Goal: Use online tool/utility: Utilize a website feature to perform a specific function

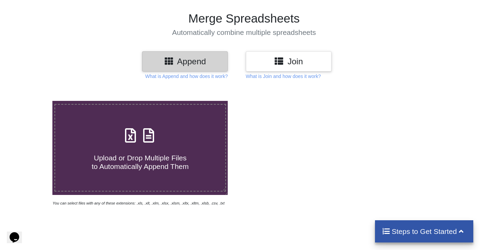
scroll to position [41, 0]
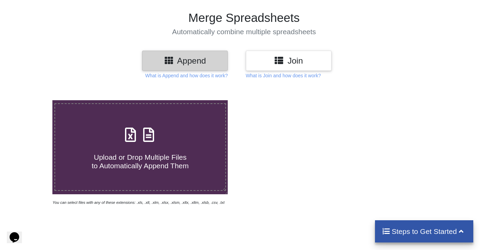
click at [193, 59] on h3 "Append" at bounding box center [184, 61] width 75 height 10
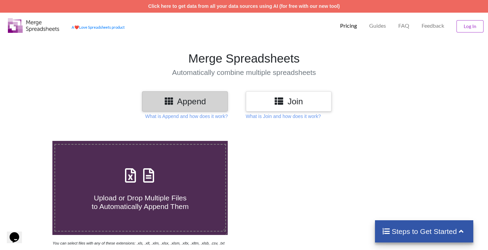
scroll to position [1, 0]
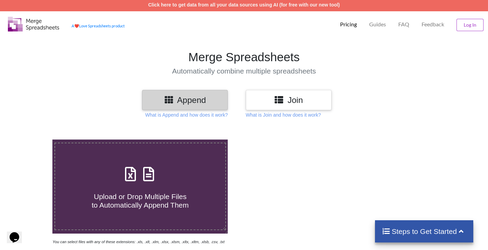
click at [176, 170] on div "Upload or Drop Multiple Files to Automatically Append Them" at bounding box center [140, 187] width 170 height 46
click at [33, 140] on input "Upload or Drop Multiple Files to Automatically Append Them" at bounding box center [33, 140] width 0 height 0
type input "C:\fakepath\Module 6 Live session answers-1.xlsx"
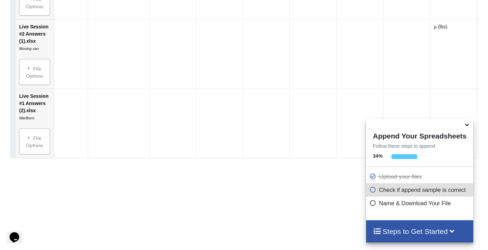
scroll to position [958, 0]
click at [467, 127] on icon at bounding box center [466, 124] width 7 height 6
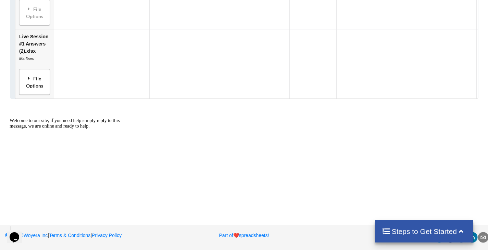
click at [23, 77] on div "File Options" at bounding box center [34, 82] width 27 height 22
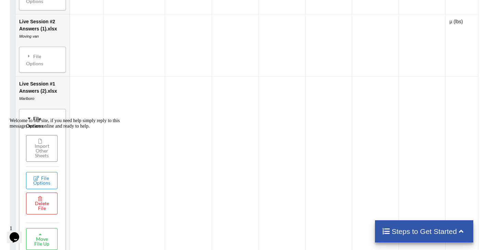
scroll to position [941, 0]
click at [50, 126] on div "Welcome to our site, if you need help simply reply to this message, we are onli…" at bounding box center [71, 123] width 123 height 11
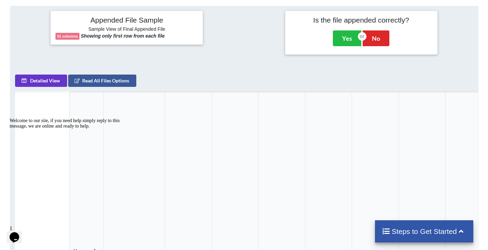
scroll to position [308, 0]
click at [352, 40] on button "Yes" at bounding box center [347, 38] width 28 height 16
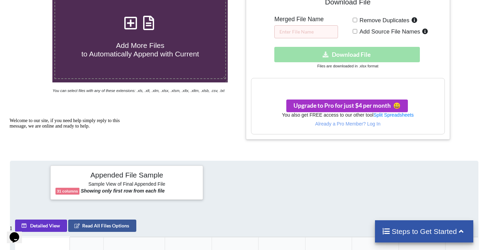
scroll to position [153, 0]
